Goal: Check status: Check status

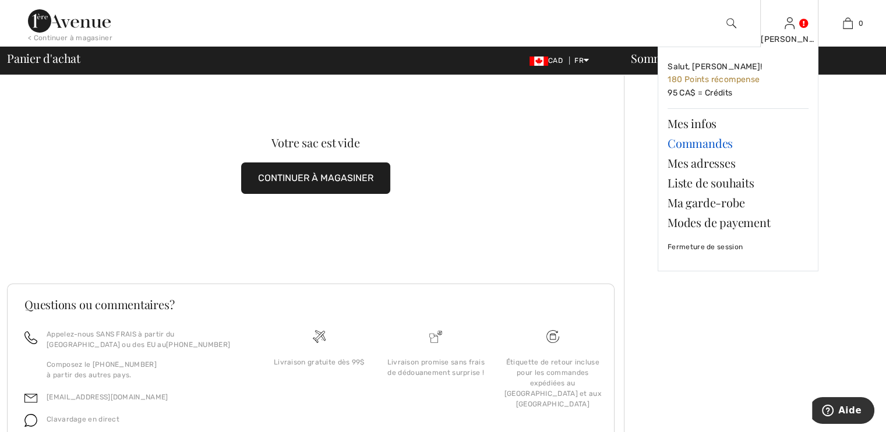
click at [703, 143] on link "Commandes" at bounding box center [737, 143] width 141 height 20
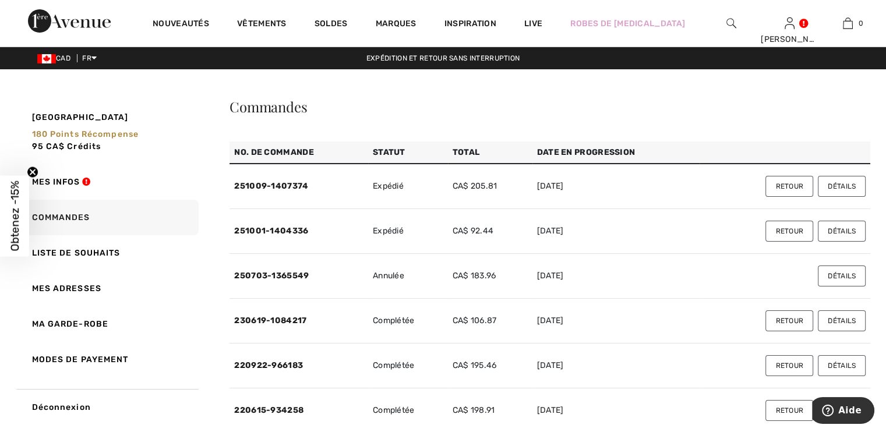
click at [839, 235] on button "Détails" at bounding box center [842, 231] width 48 height 21
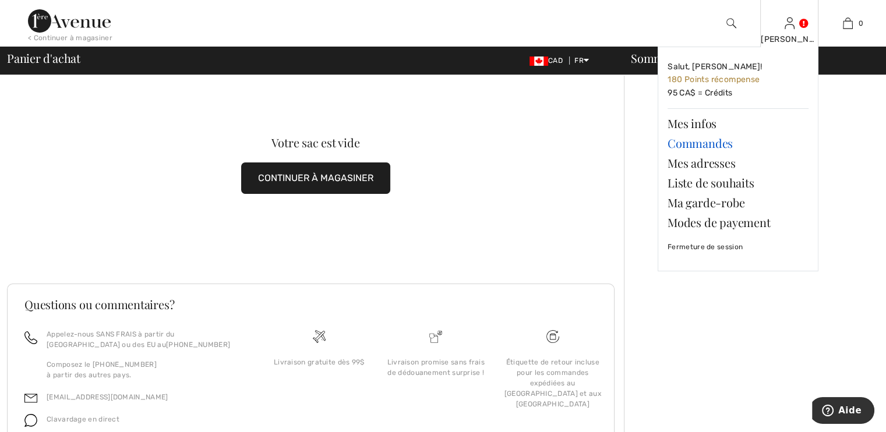
click at [710, 143] on link "Commandes" at bounding box center [737, 143] width 141 height 20
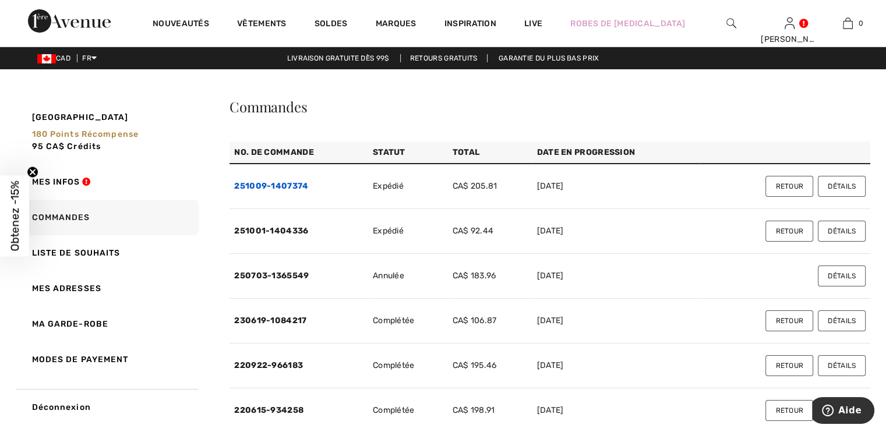
click at [289, 185] on link "251009-1407374" at bounding box center [271, 186] width 74 height 10
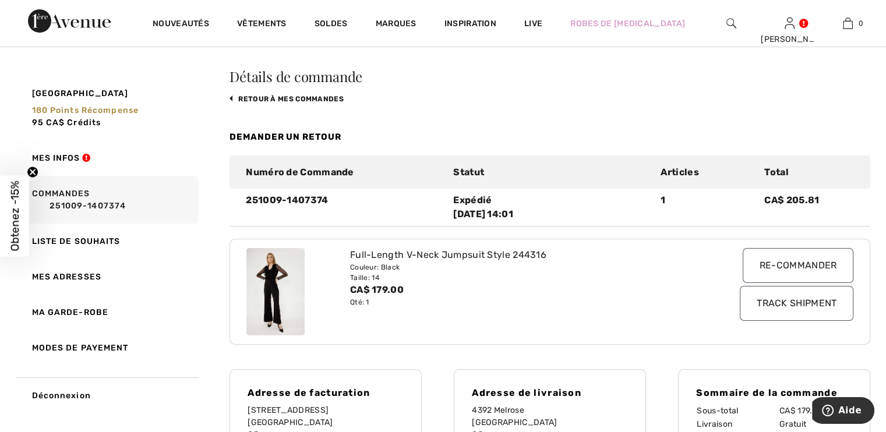
scroll to position [26, 0]
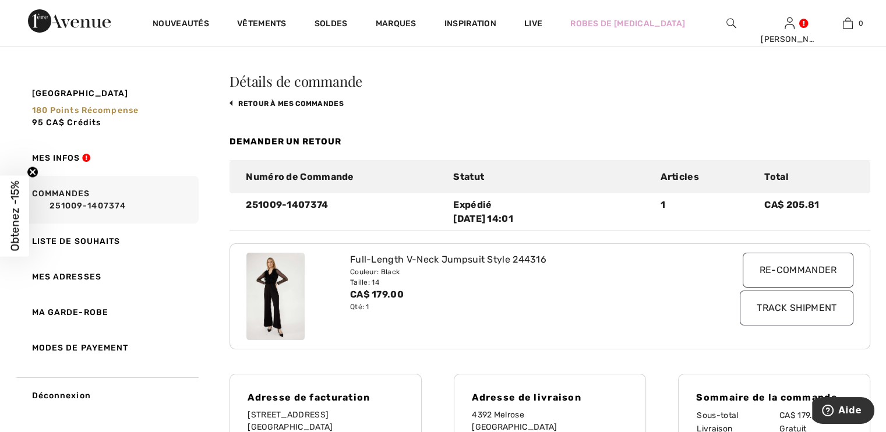
click at [864, 357] on div "Demander un retour Numéro de Commande Statut Articles Total 251009-1407374 Expé…" at bounding box center [549, 353] width 641 height 461
click at [770, 307] on input "Track Shipment" at bounding box center [797, 308] width 114 height 35
